Goal: Task Accomplishment & Management: Manage account settings

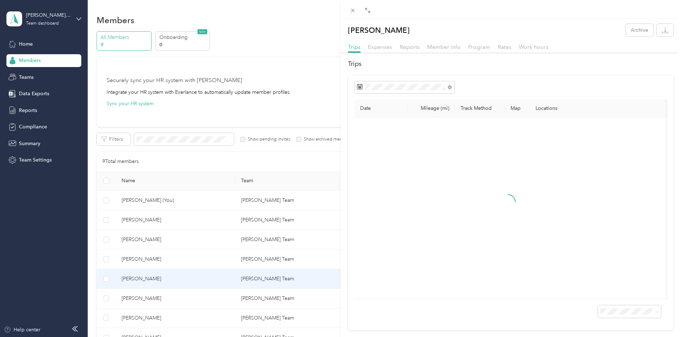
click at [361, 231] on div at bounding box center [508, 208] width 296 height 170
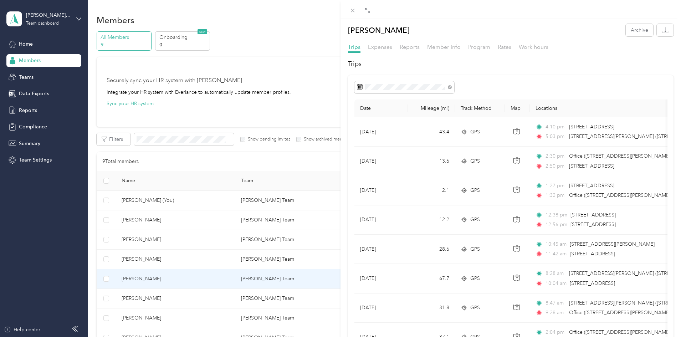
click at [327, 248] on div "[PERSON_NAME] Archive Trips Expenses Reports Member info Program Rates Work hou…" at bounding box center [340, 168] width 681 height 337
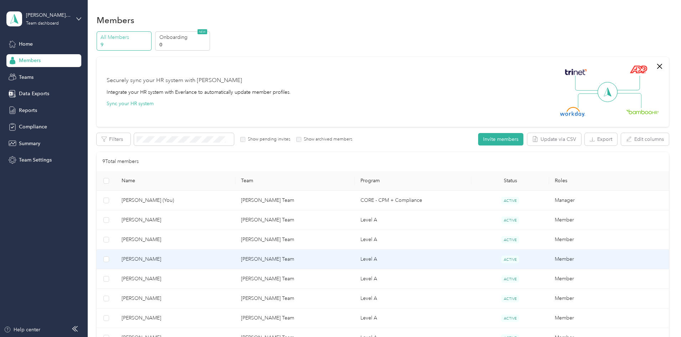
click at [185, 259] on span "[PERSON_NAME]" at bounding box center [175, 259] width 108 height 8
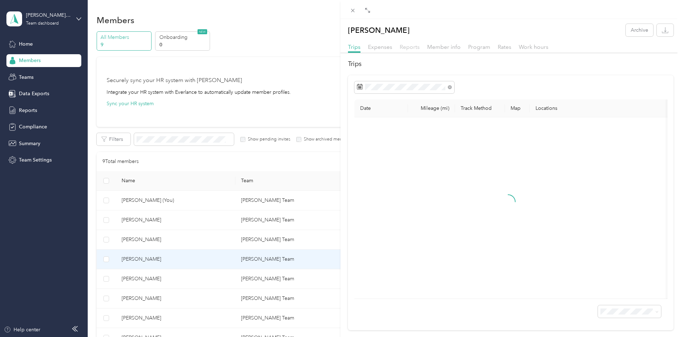
click at [408, 49] on span "Reports" at bounding box center [409, 46] width 20 height 7
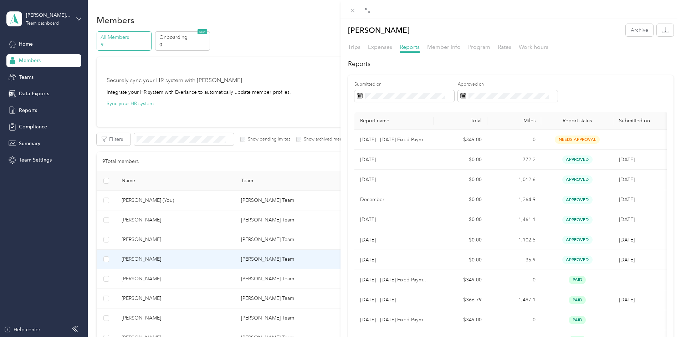
click at [196, 336] on div "[PERSON_NAME] Archive Trips Expenses Reports Member info Program Rates Work hou…" at bounding box center [340, 168] width 681 height 337
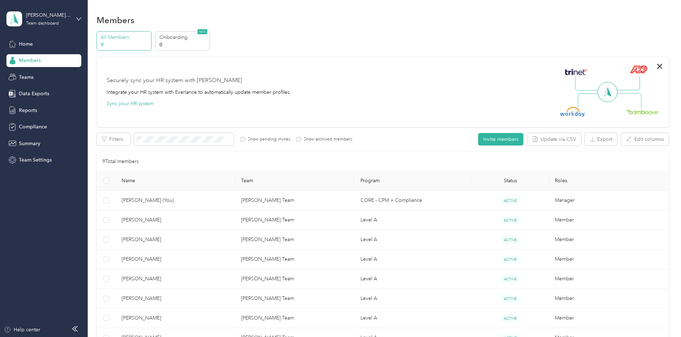
click at [196, 336] on div at bounding box center [340, 168] width 681 height 337
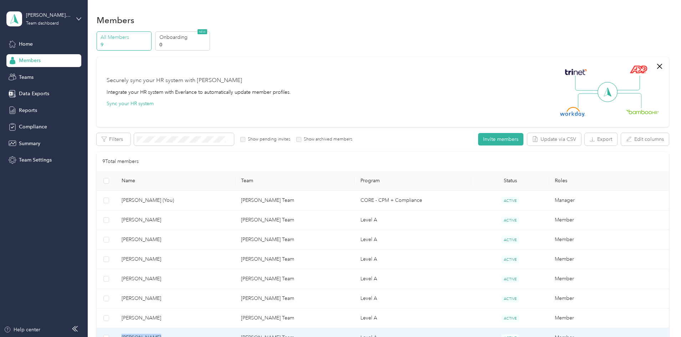
click at [196, 336] on span "[PERSON_NAME]" at bounding box center [175, 337] width 108 height 8
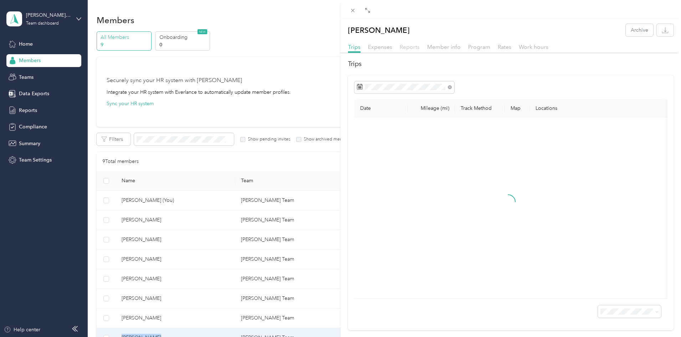
click at [412, 47] on span "Reports" at bounding box center [409, 46] width 20 height 7
